Goal: Information Seeking & Learning: Learn about a topic

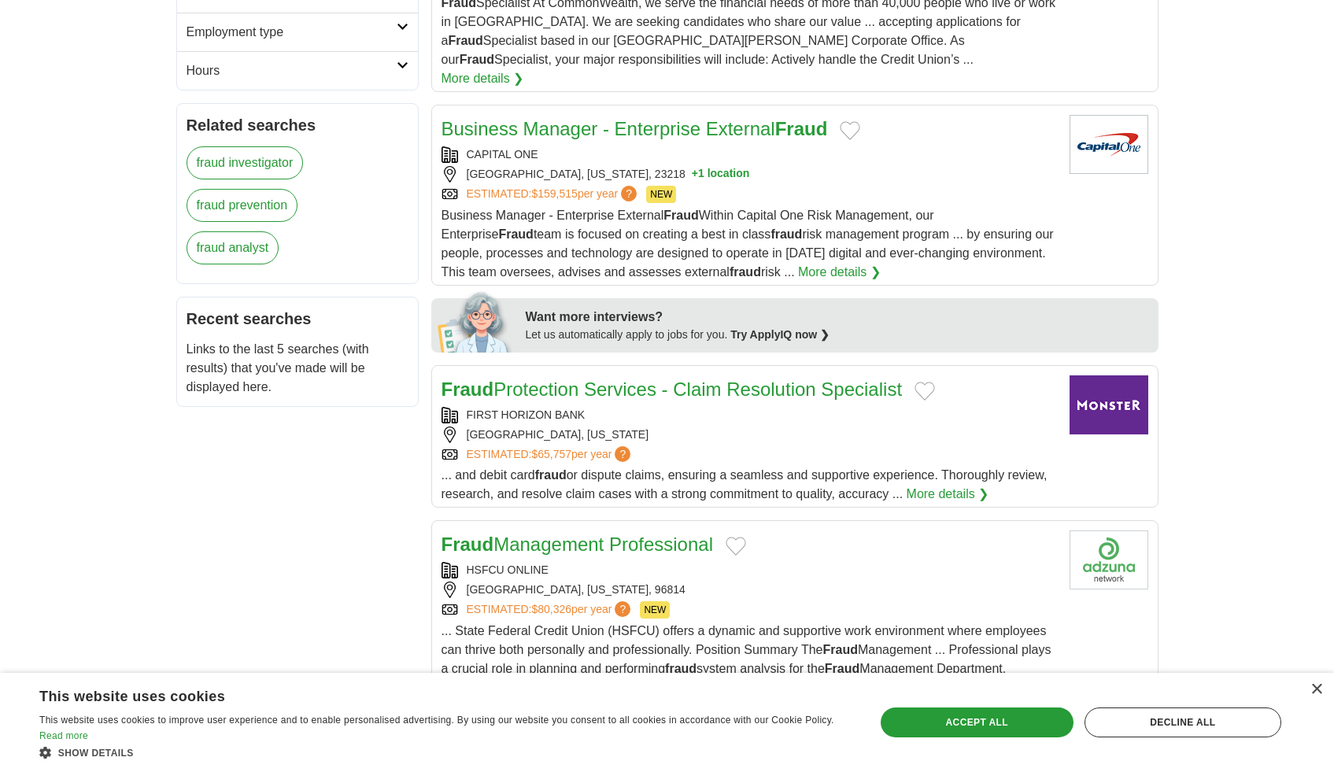
scroll to position [568, 0]
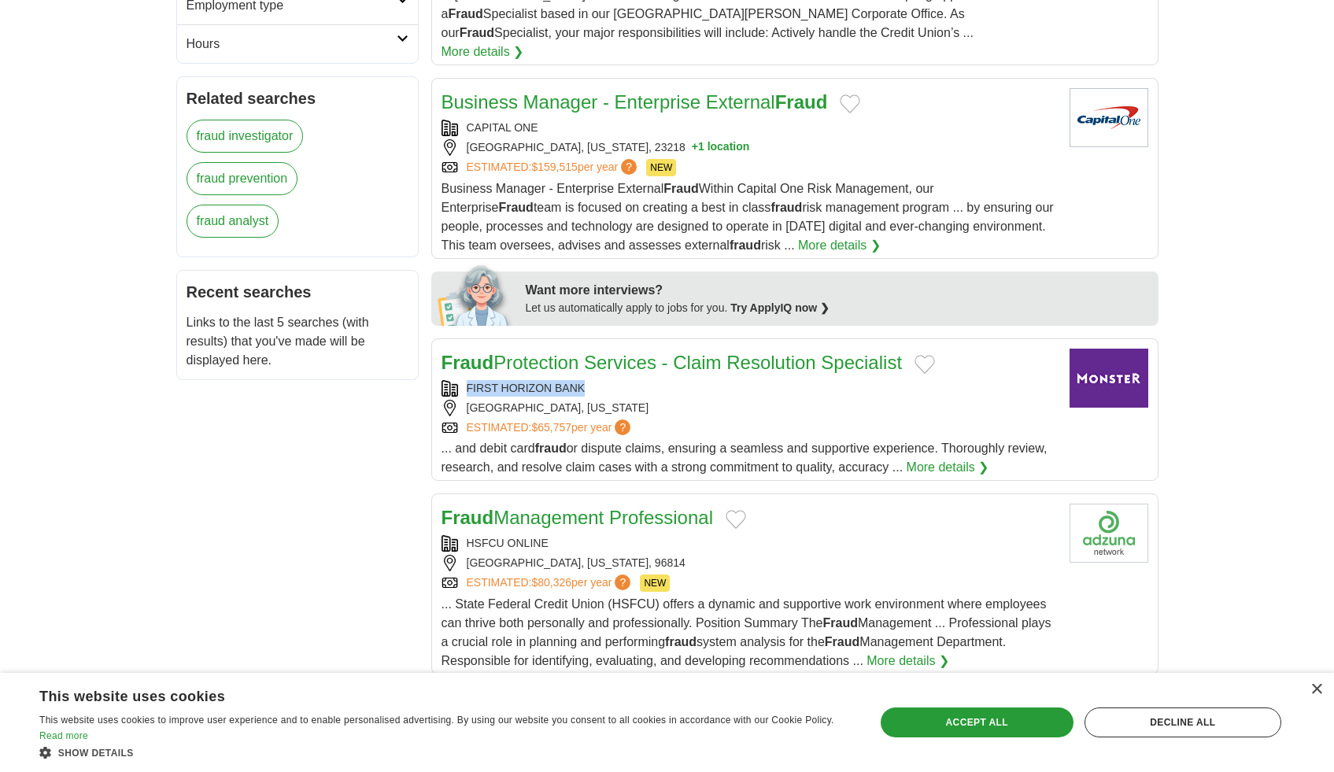
drag, startPoint x: 597, startPoint y: 371, endPoint x: 466, endPoint y: 367, distance: 130.7
click at [468, 380] on div "FIRST HORIZON BANK" at bounding box center [750, 388] width 616 height 17
copy div "FIRST HORIZON BANK"
click at [966, 458] on link "More details ❯" at bounding box center [948, 467] width 83 height 19
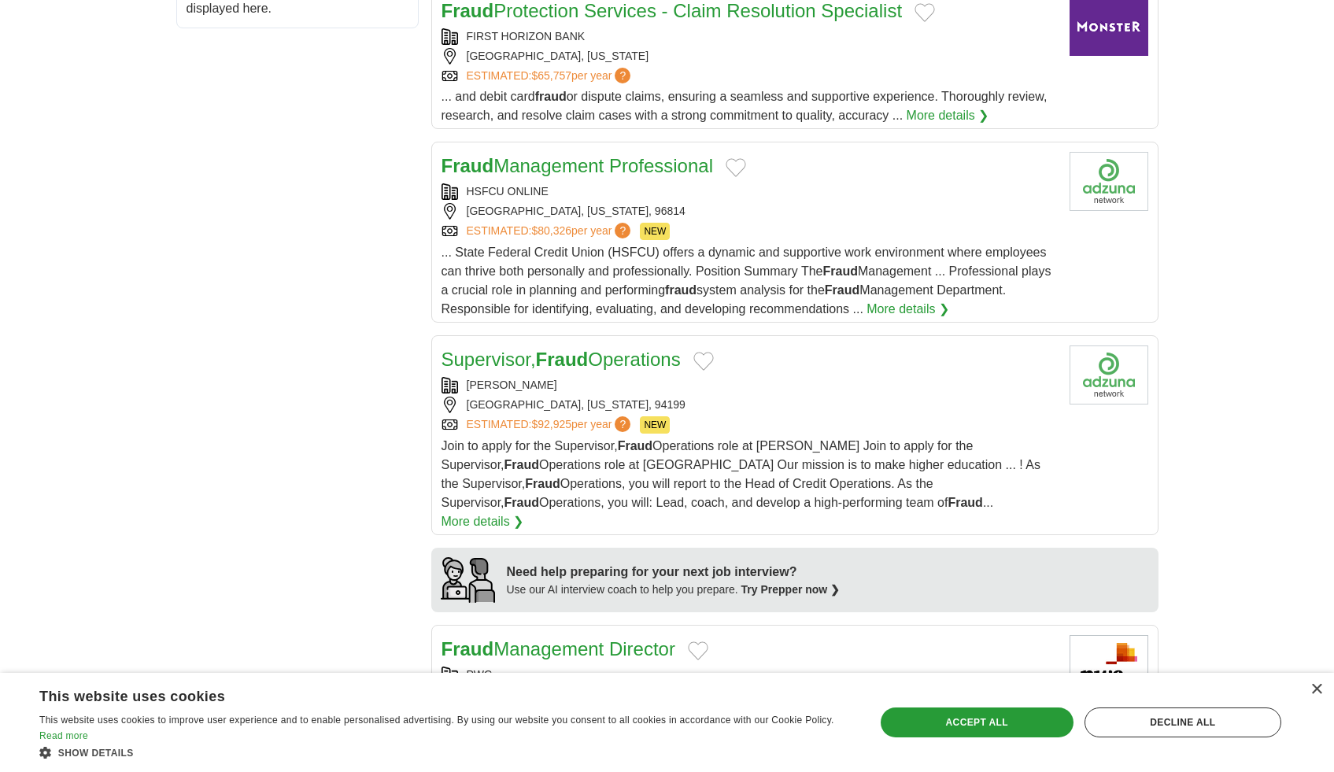
scroll to position [934, 0]
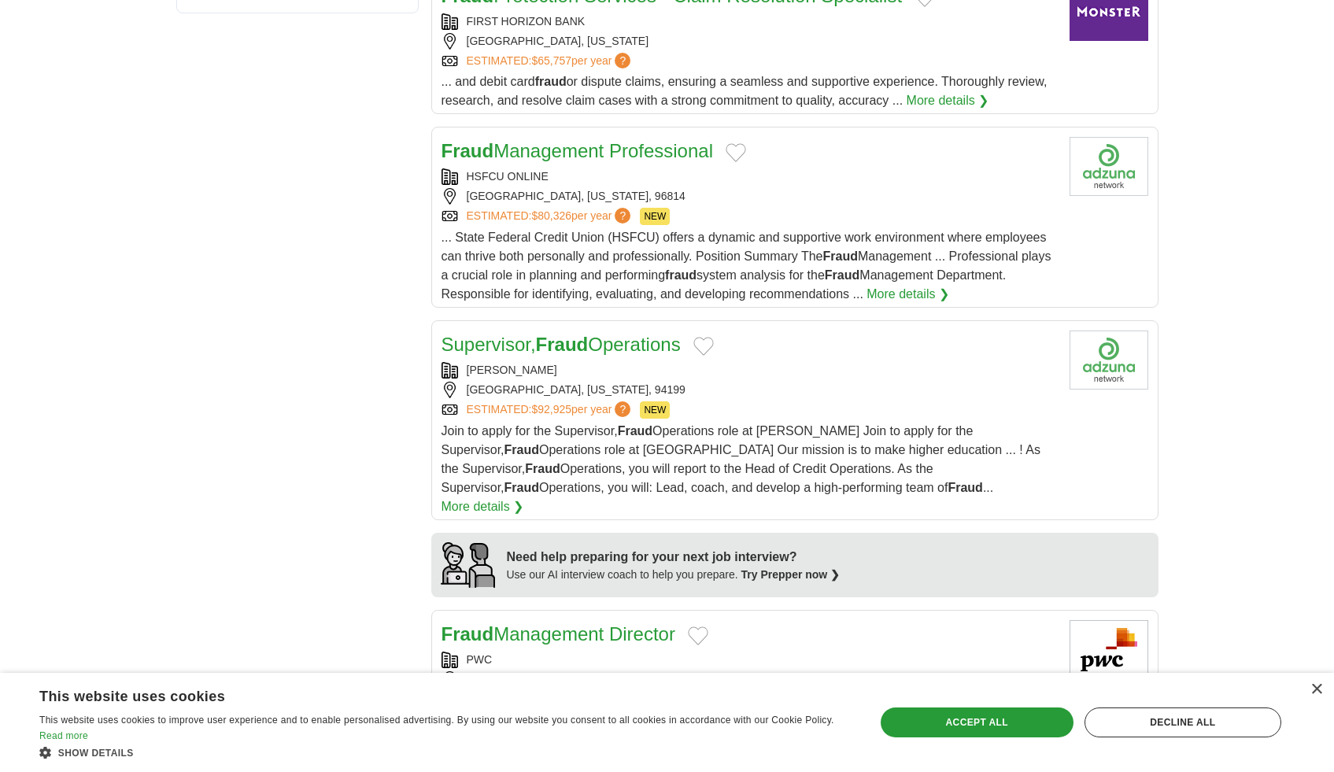
click at [524, 497] on link "More details ❯" at bounding box center [483, 506] width 83 height 19
drag, startPoint x: 467, startPoint y: 350, endPoint x: 542, endPoint y: 351, distance: 75.6
click at [542, 362] on div "EARNEST" at bounding box center [750, 370] width 616 height 17
copy div "EARNEST"
drag, startPoint x: 433, startPoint y: 333, endPoint x: 690, endPoint y: 331, distance: 257.4
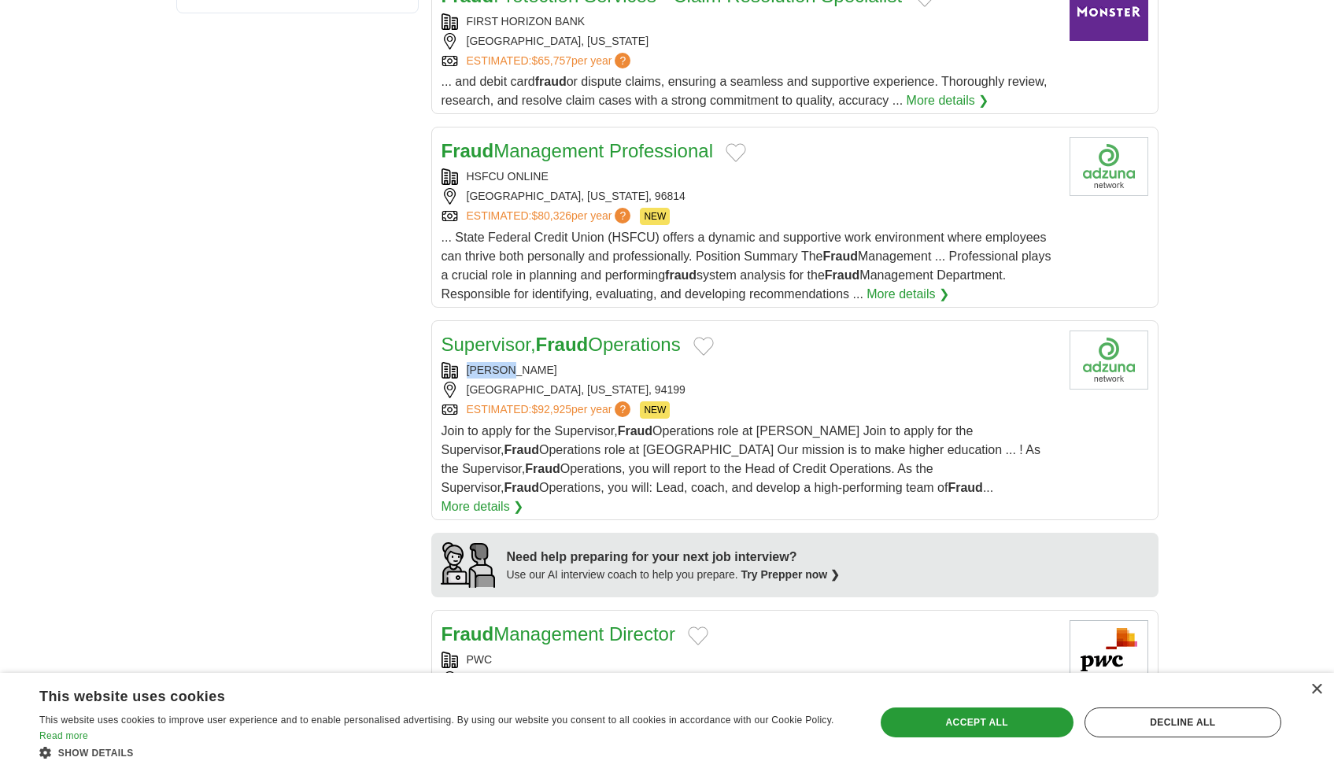
click at [690, 331] on article "Supervisor, Fraud Operations EARNEST SAN FRANCISCO, CALIFORNIA, 94199 ESTIMATED…" at bounding box center [794, 420] width 727 height 200
copy link "Supervisor, Fraud Operations"
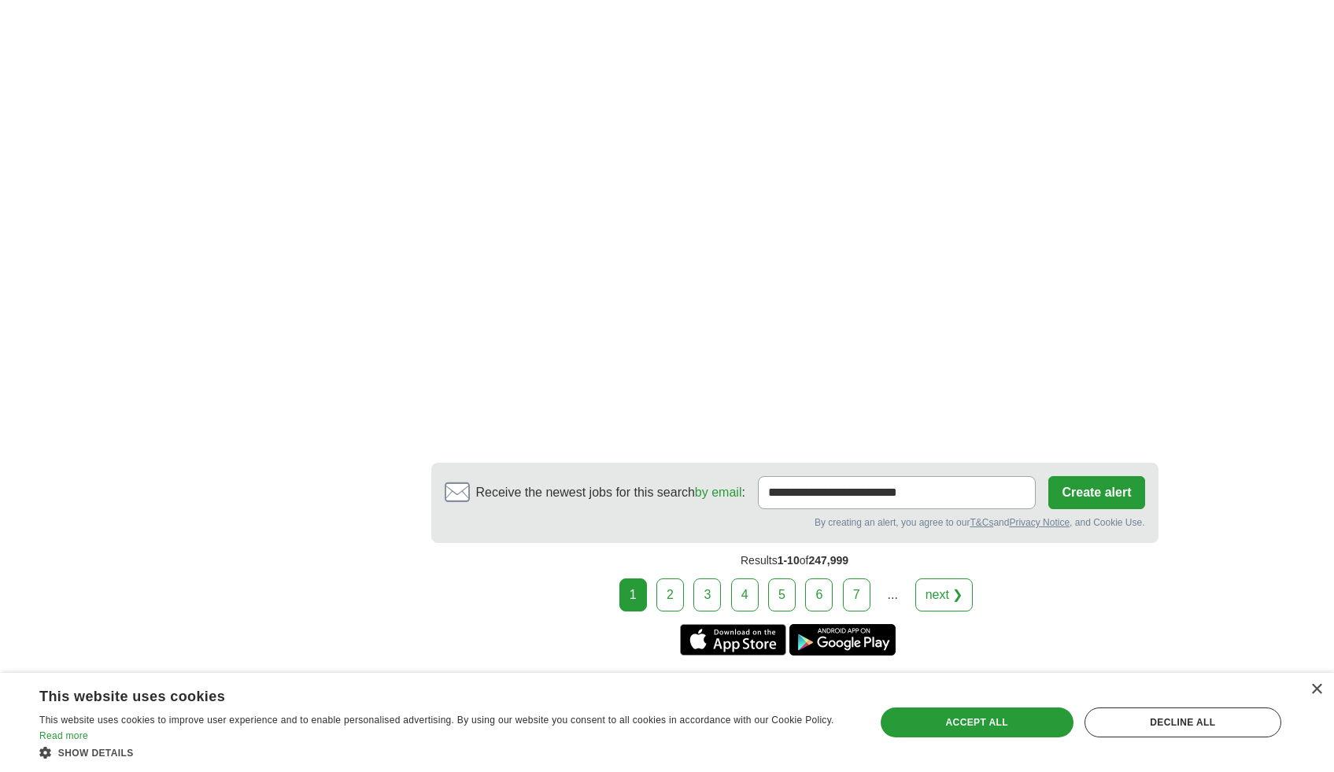
scroll to position [2830, 0]
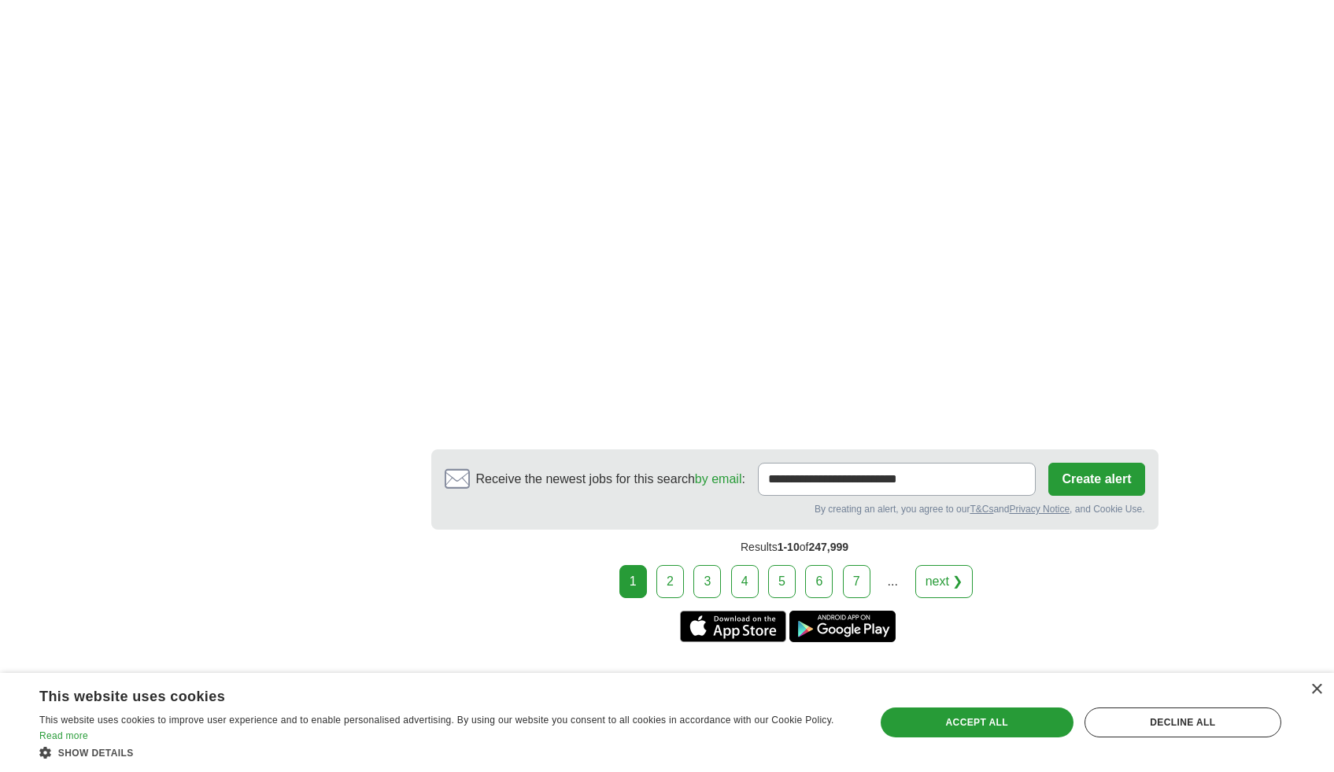
click at [669, 565] on link "2" at bounding box center [670, 581] width 28 height 33
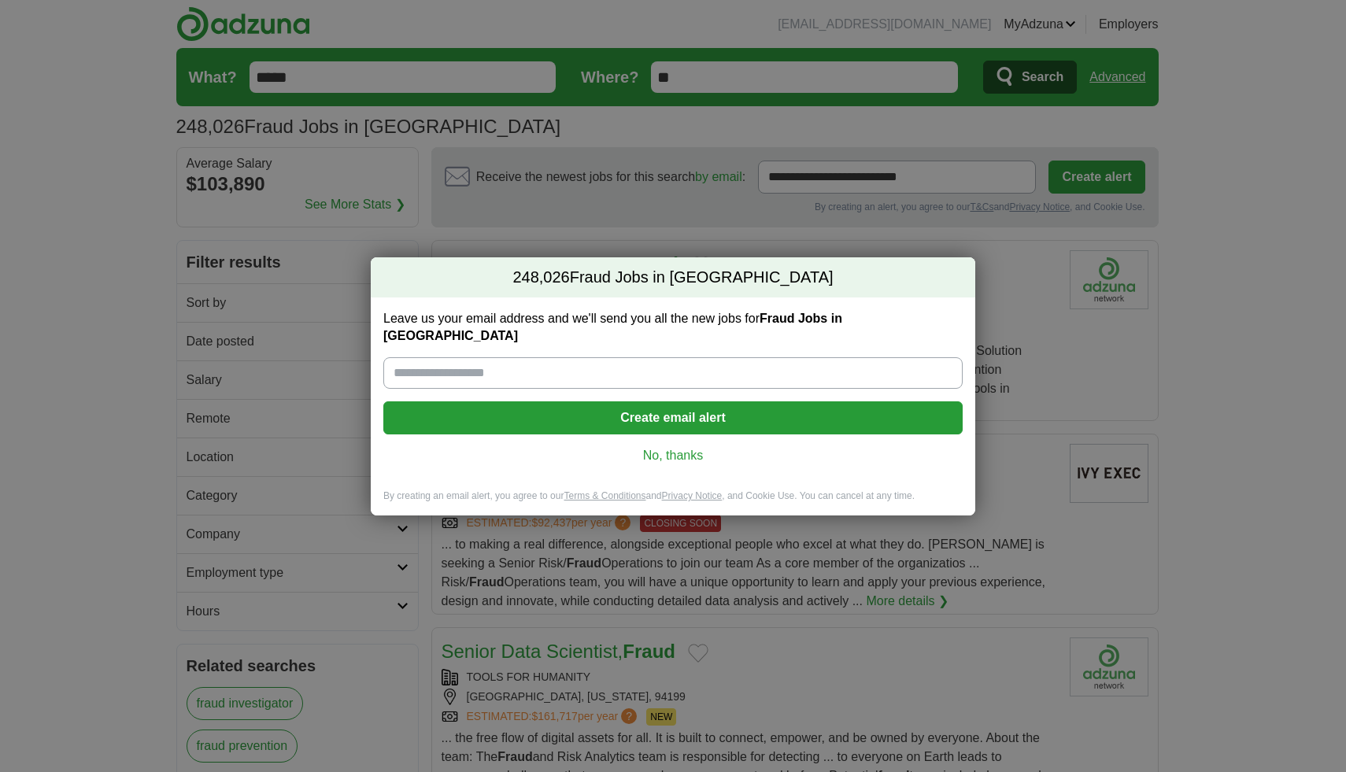
click at [680, 447] on link "No, thanks" at bounding box center [673, 455] width 554 height 17
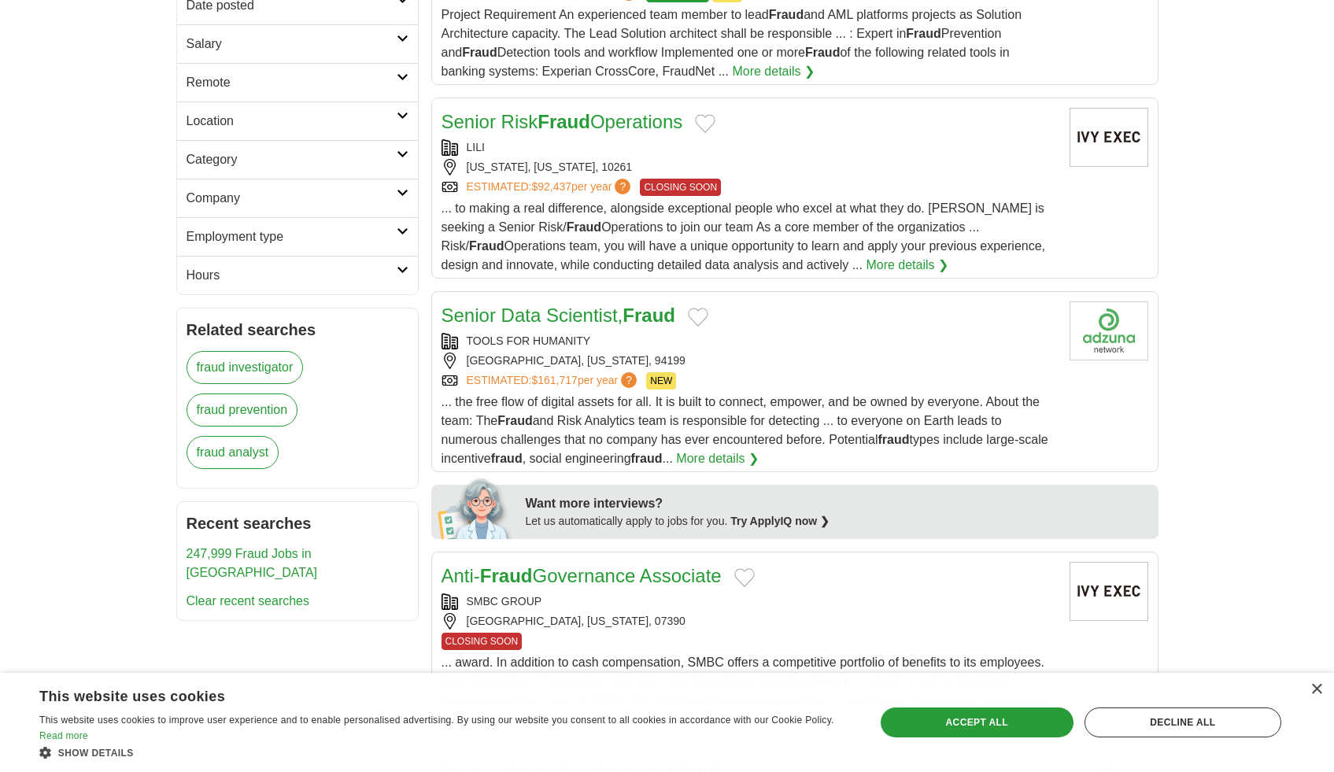
scroll to position [605, 0]
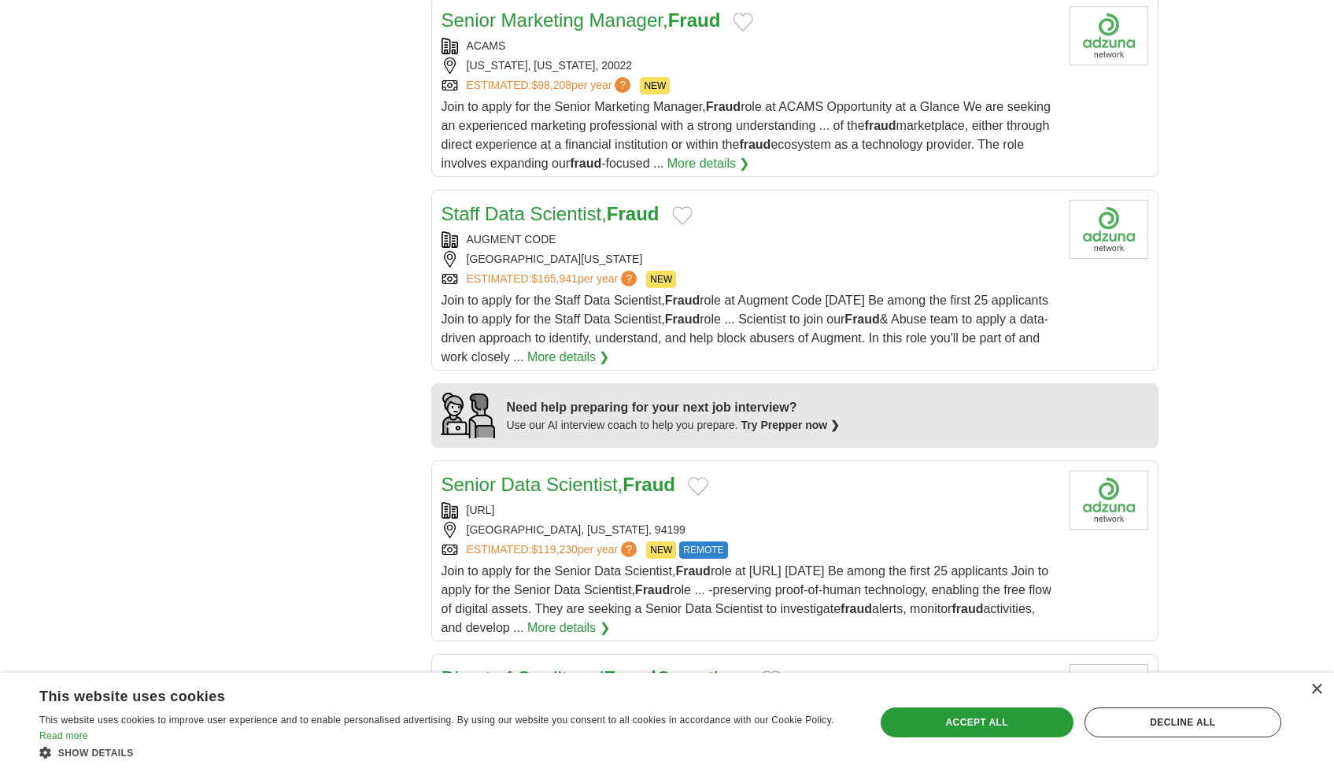
scroll to position [1551, 0]
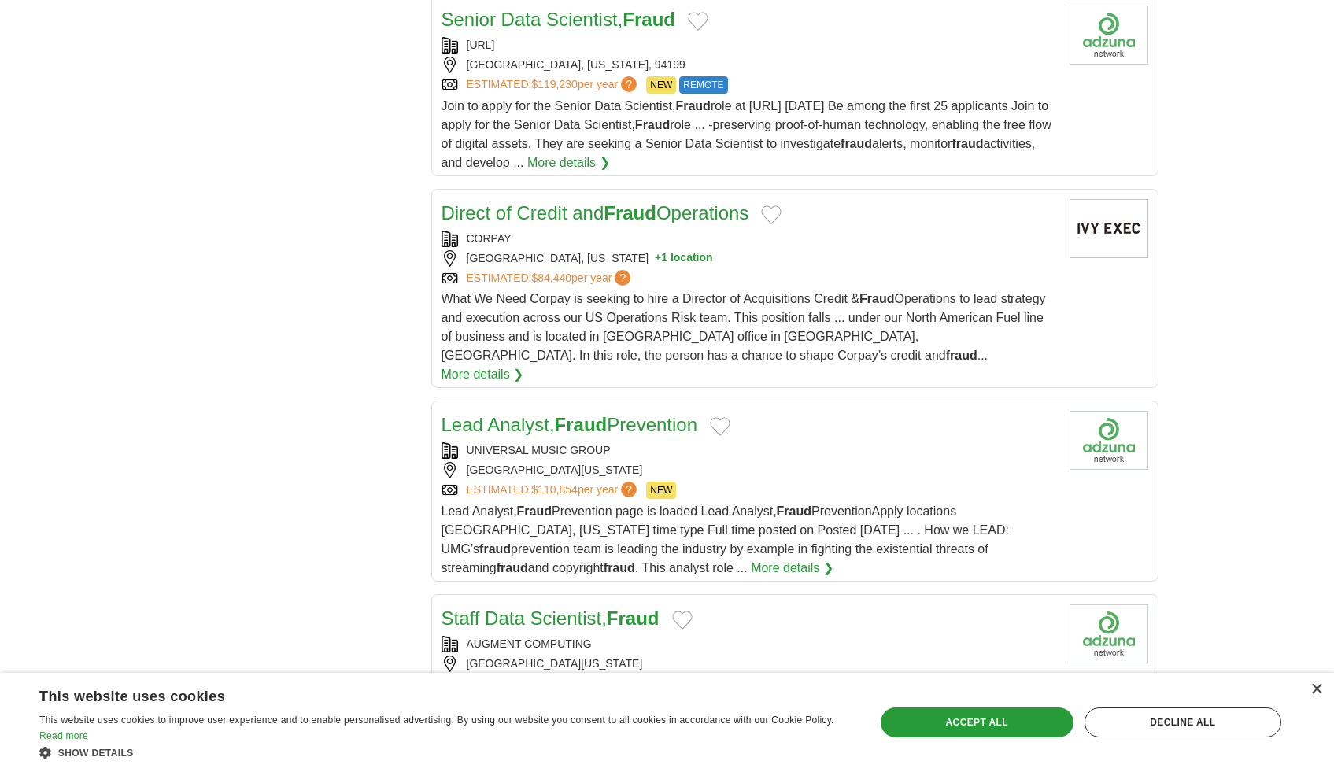
click at [397, 405] on div "**********" at bounding box center [667, 104] width 982 height 2830
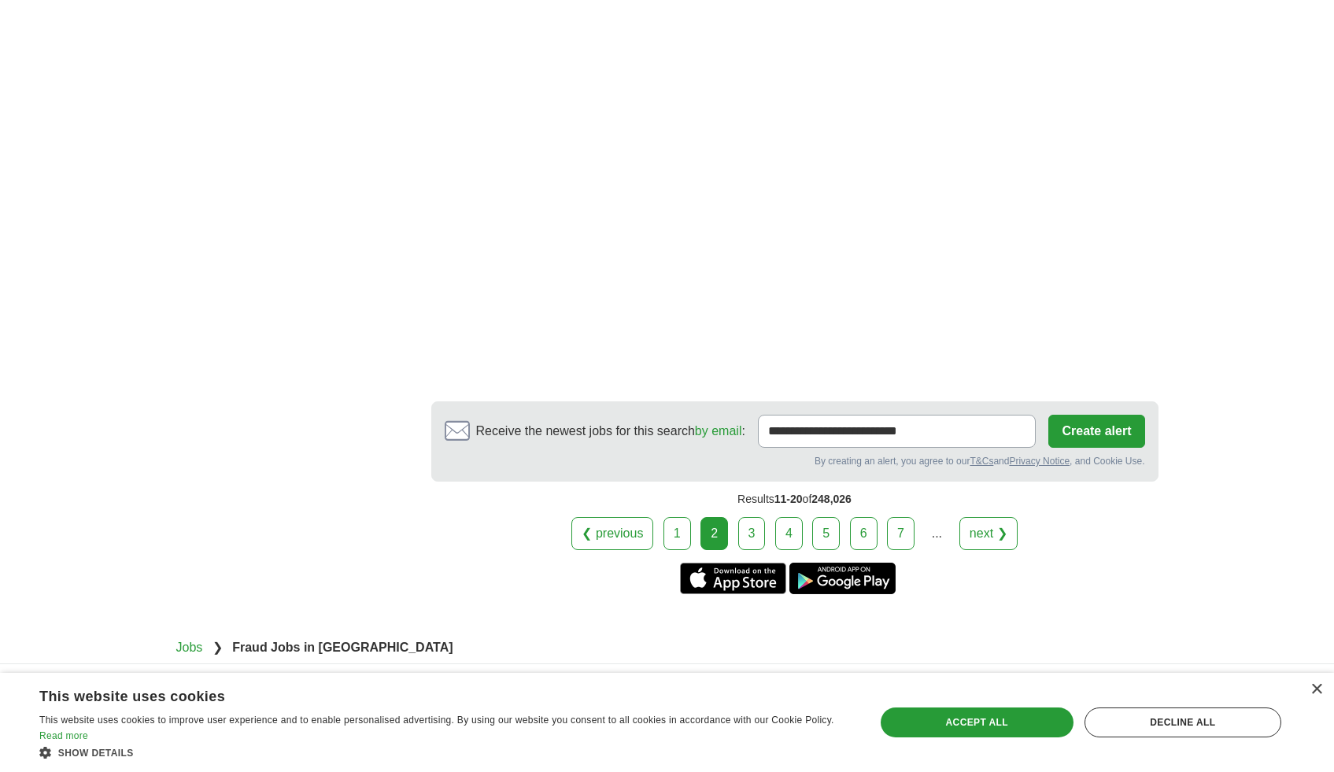
scroll to position [2564, 0]
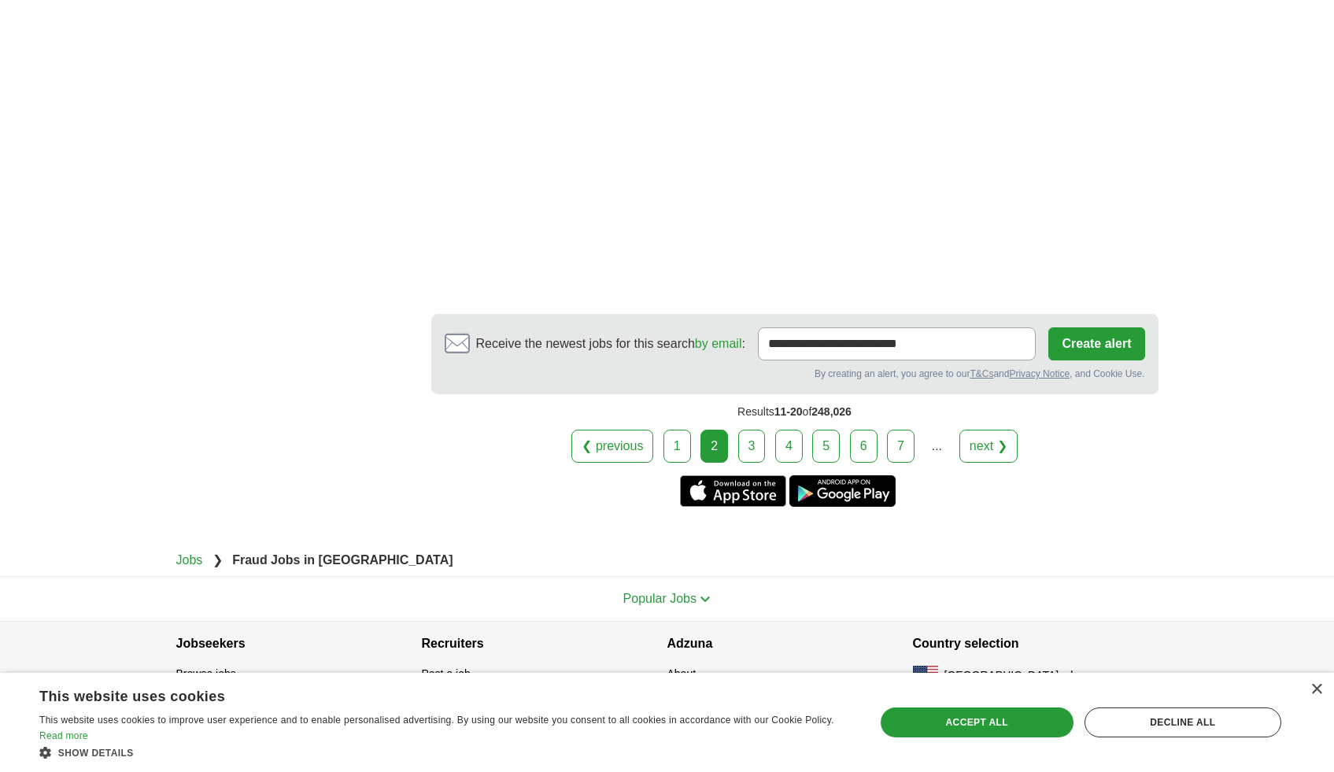
click at [744, 432] on link "3" at bounding box center [752, 446] width 28 height 33
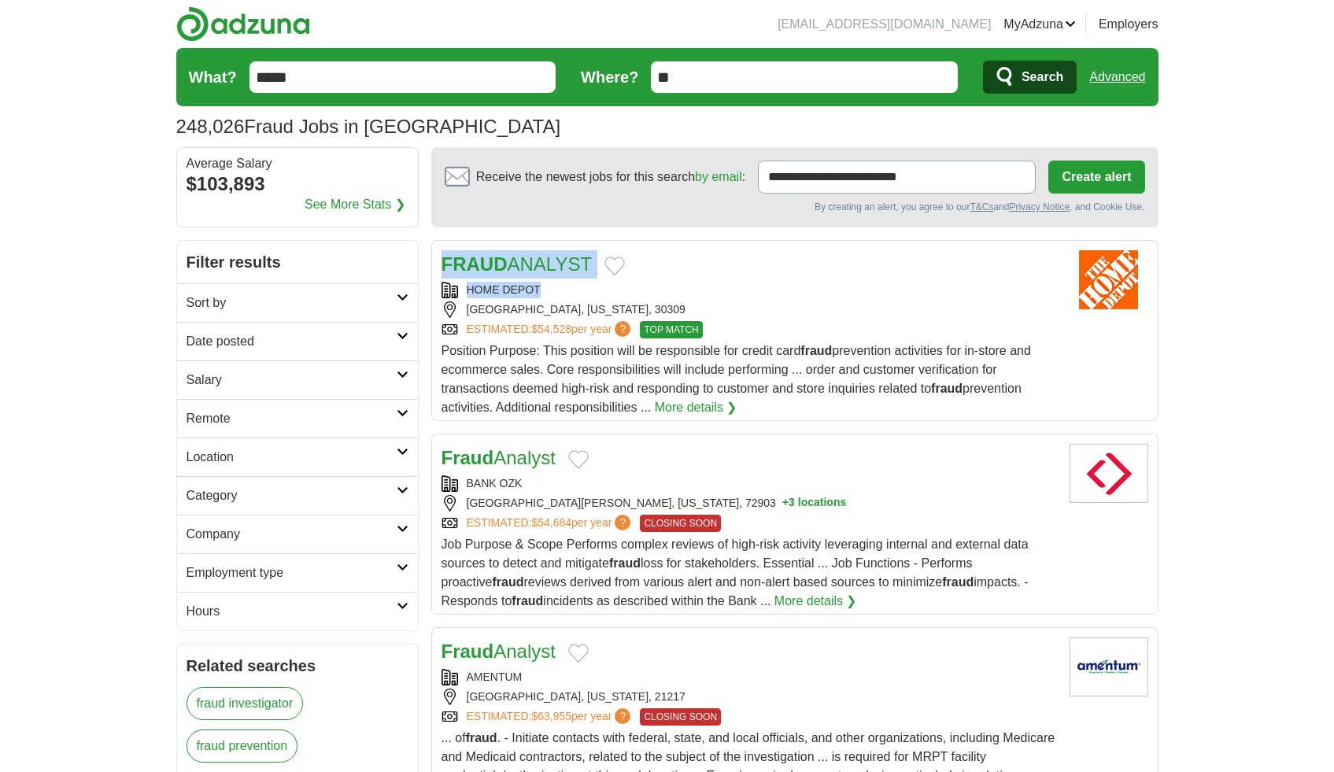
drag, startPoint x: 574, startPoint y: 292, endPoint x: 435, endPoint y: 268, distance: 140.7
click at [435, 268] on article "FRAUD ANALYST HOME DEPOT ATLANTA, GEORGIA, 30309 ESTIMATED: $54,528 per year ? …" at bounding box center [794, 330] width 727 height 181
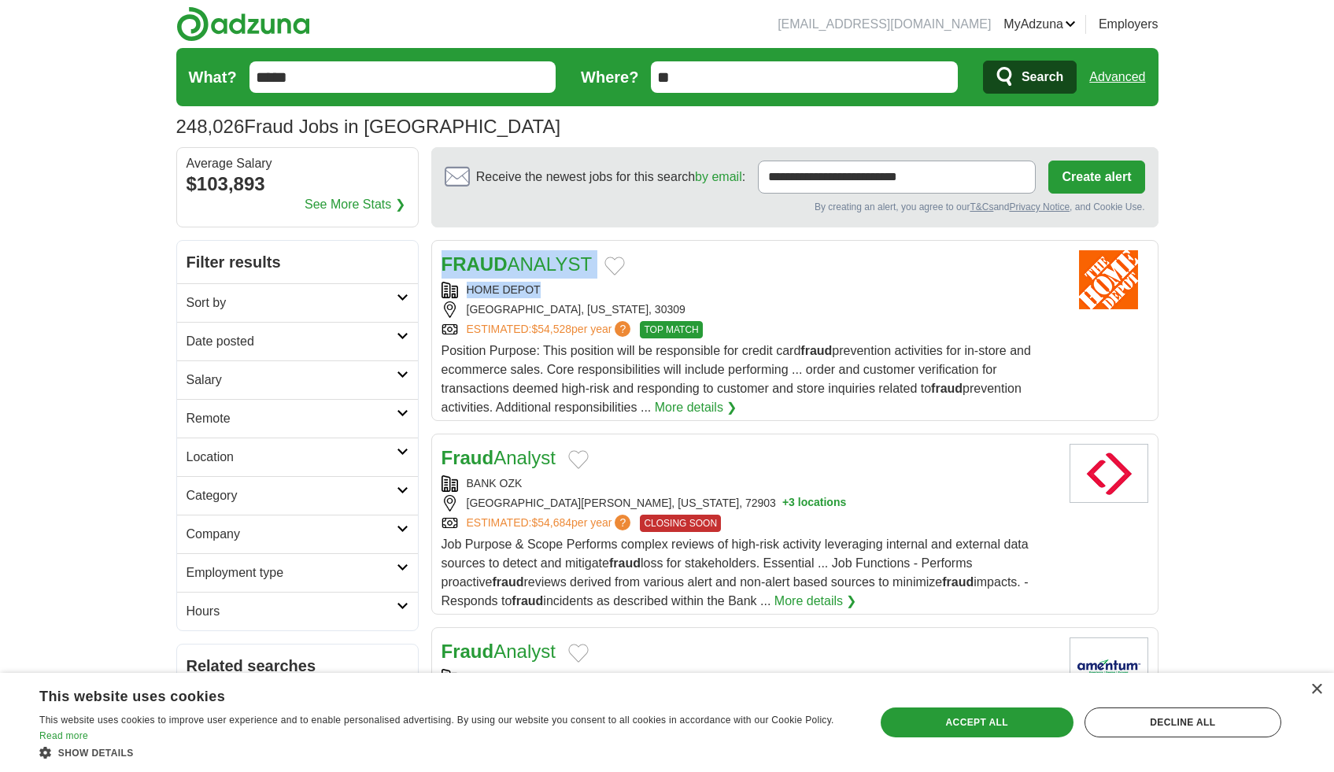
copy div "FRAUD ANALYST HOME DEPOT"
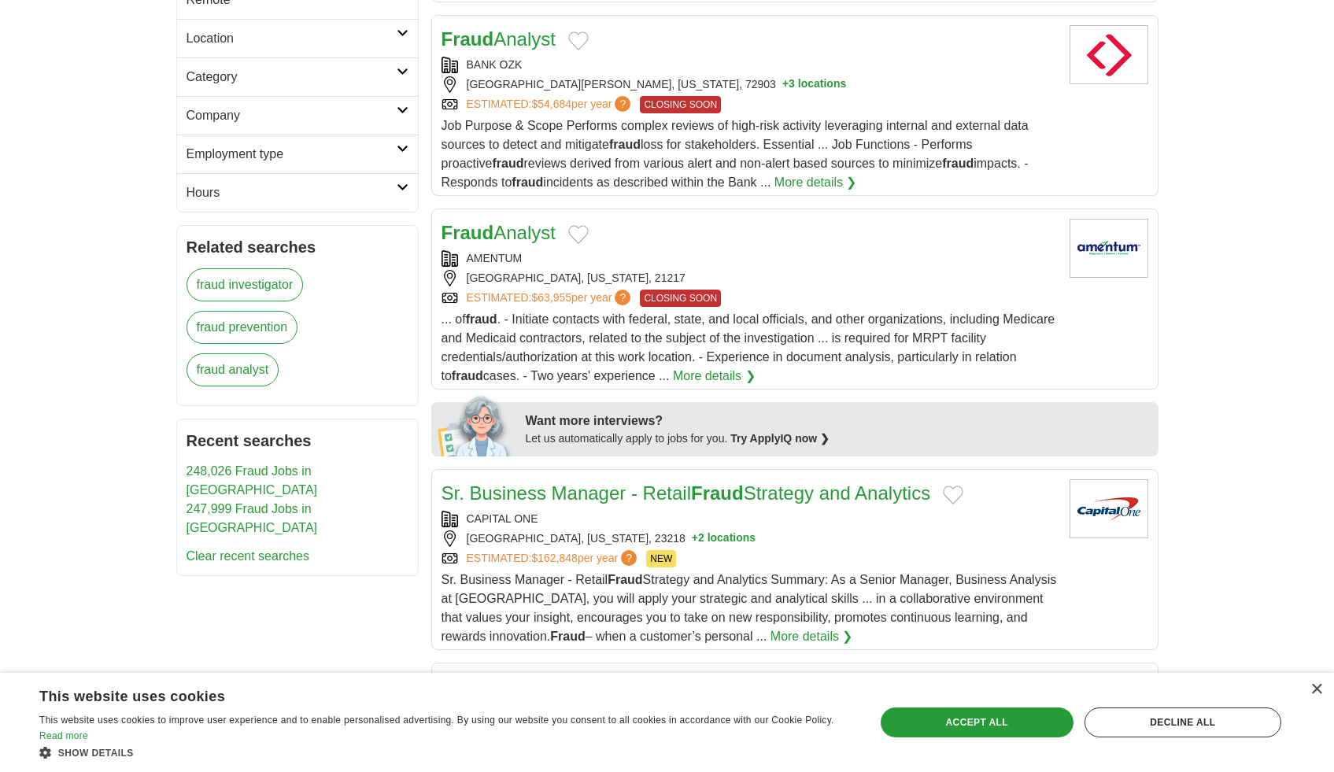
scroll to position [410, 0]
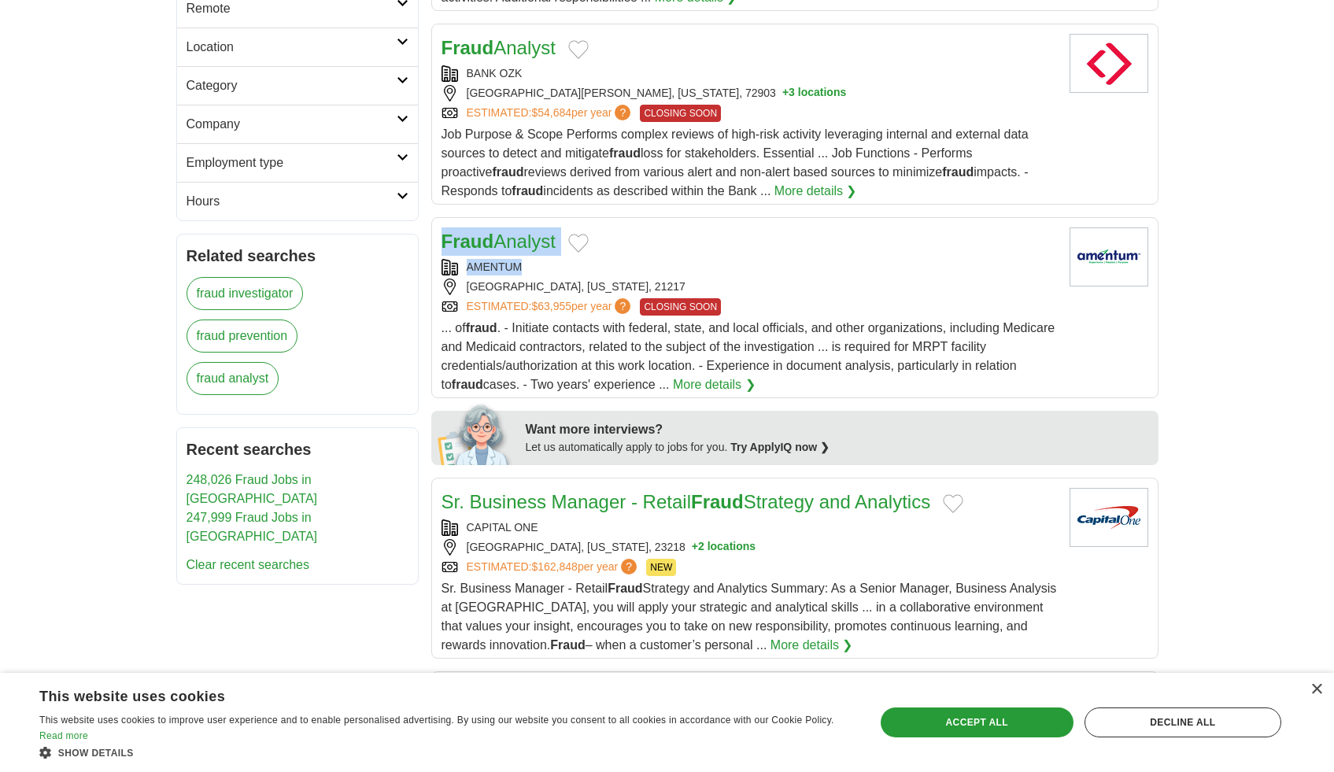
drag, startPoint x: 555, startPoint y: 261, endPoint x: 434, endPoint y: 250, distance: 120.9
click at [434, 250] on article "Fraud Analyst AMENTUM BALTIMORE, MARYLAND, 21217 ESTIMATED: $63,955 per year ? …" at bounding box center [794, 307] width 727 height 181
copy div "Fraud Analyst AMENTUM"
